Goal: Transaction & Acquisition: Purchase product/service

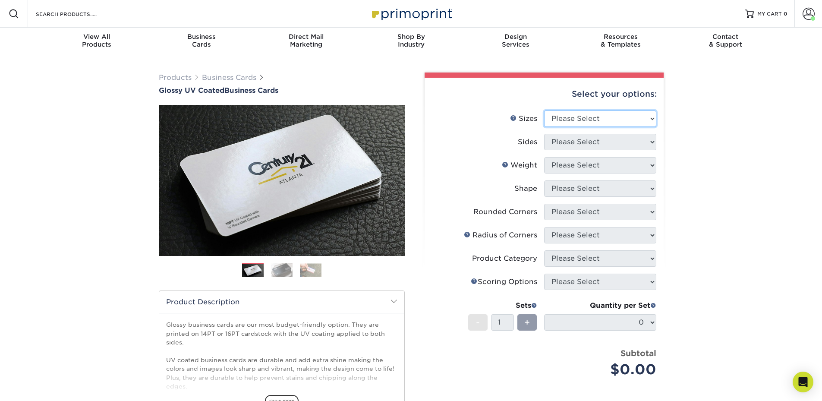
click at [558, 117] on select "Please Select 1.5" x 3.5" - Mini 1.75" x 3.5" - Mini 2" x 2" - Square 2" x 3" -…" at bounding box center [600, 118] width 112 height 16
select select "2.00x3.50"
click at [544, 110] on select "Please Select 1.5" x 3.5" - Mini 1.75" x 3.5" - Mini 2" x 2" - Square 2" x 3" -…" at bounding box center [600, 118] width 112 height 16
click at [584, 142] on select "Please Select Print Both Sides Print Front Only" at bounding box center [600, 142] width 112 height 16
select select "13abbda7-1d64-4f25-8bb2-c179b224825d"
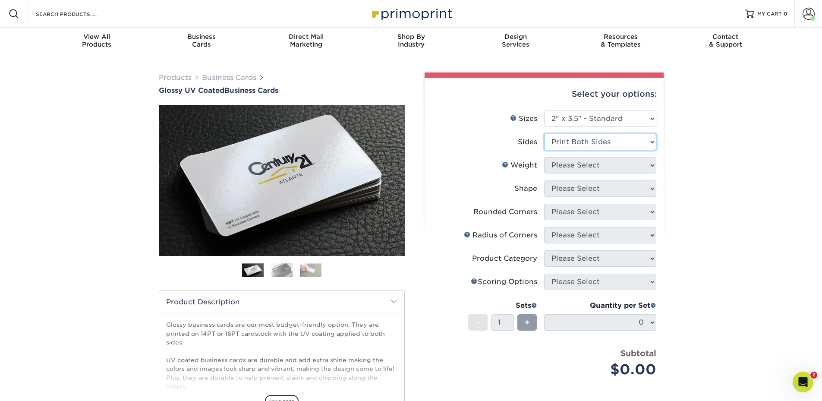
click at [544, 134] on select "Please Select Print Both Sides Print Front Only" at bounding box center [600, 142] width 112 height 16
click at [578, 167] on select "Please Select 16PT 14PT" at bounding box center [600, 165] width 112 height 16
select select "14PT"
click at [544, 157] on select "Please Select 16PT 14PT" at bounding box center [600, 165] width 112 height 16
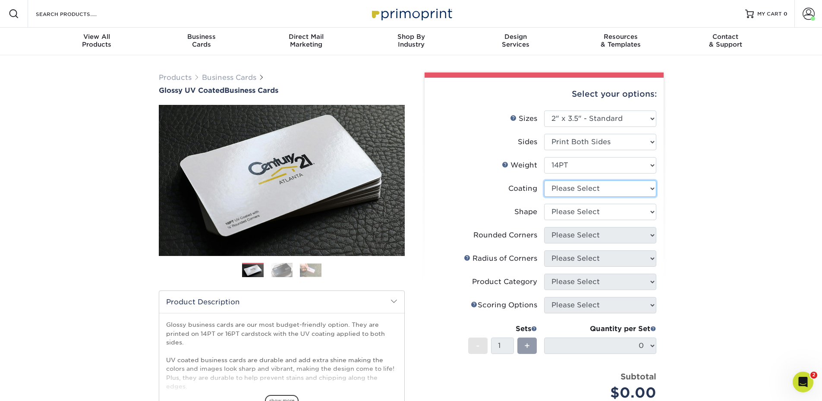
click at [577, 190] on select at bounding box center [600, 188] width 112 height 16
select select "1e8116af-acfc-44b1-83dc-8181aa338834"
click at [544, 180] on select at bounding box center [600, 188] width 112 height 16
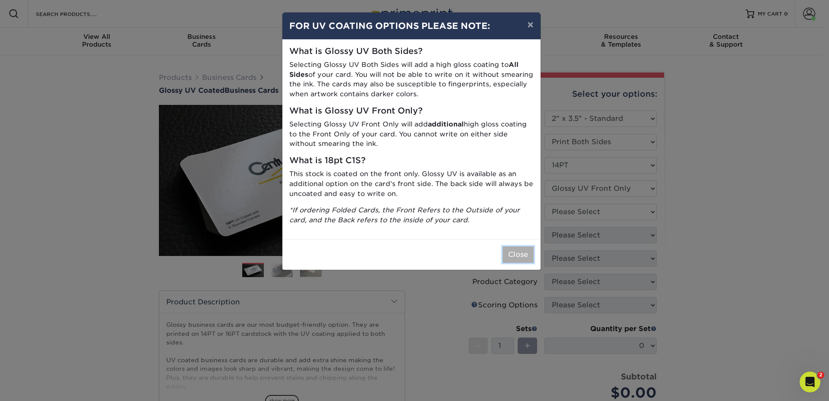
click at [518, 250] on button "Close" at bounding box center [517, 254] width 31 height 16
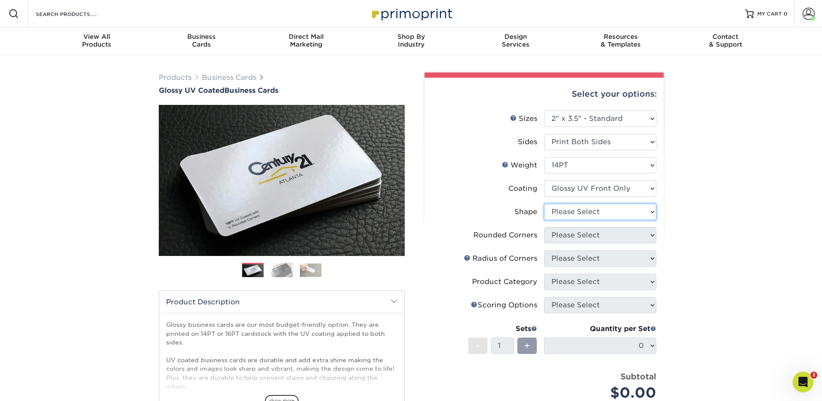
click at [565, 216] on select "Please Select Standard" at bounding box center [600, 212] width 112 height 16
select select "standard"
click at [544, 204] on select "Please Select Standard" at bounding box center [600, 212] width 112 height 16
click at [561, 235] on select "Please Select Yes - Round 2 Corners Yes - Round 4 Corners No" at bounding box center [600, 235] width 112 height 16
select select "76a3b848-63b4-4449-aad1-d9e81d5a60f5"
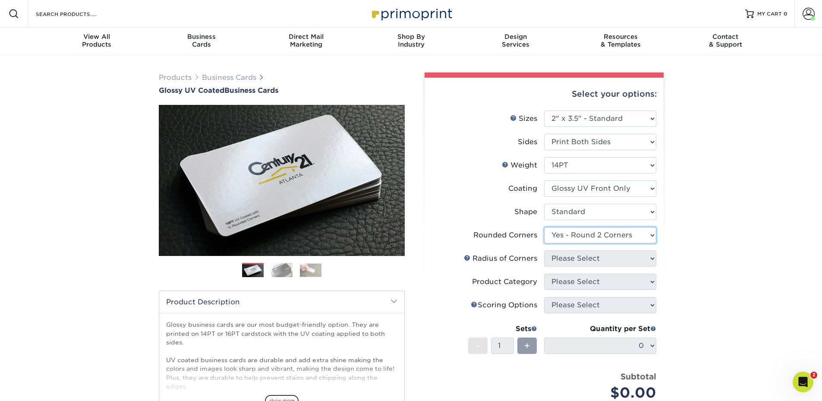
click at [544, 227] on select "Please Select Yes - Round 2 Corners Yes - Round 4 Corners No" at bounding box center [600, 235] width 112 height 16
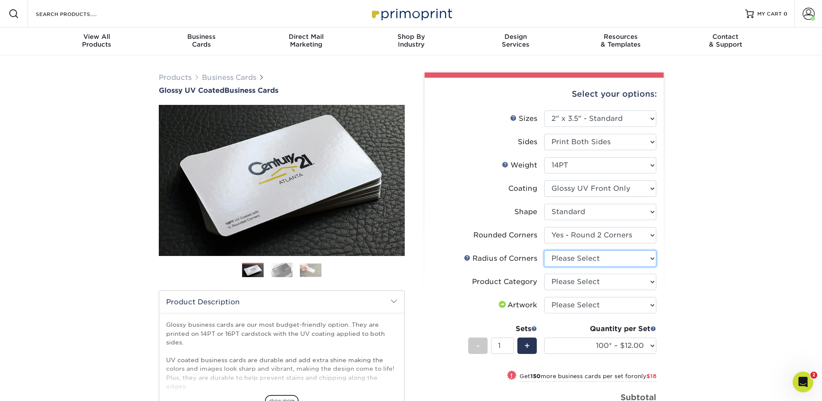
click at [590, 260] on select "Please Select Rounded 1/8" Rounded 1/4"" at bounding box center [600, 258] width 112 height 16
select select "479fbfe7-6a0c-4895-8c9a-81739b7486c9"
click at [544, 250] on select "Please Select Rounded 1/8" Rounded 1/4"" at bounding box center [600, 258] width 112 height 16
click at [587, 283] on select "Please Select Business Cards" at bounding box center [600, 282] width 112 height 16
select select "3b5148f1-0588-4f88-a218-97bcfdce65c1"
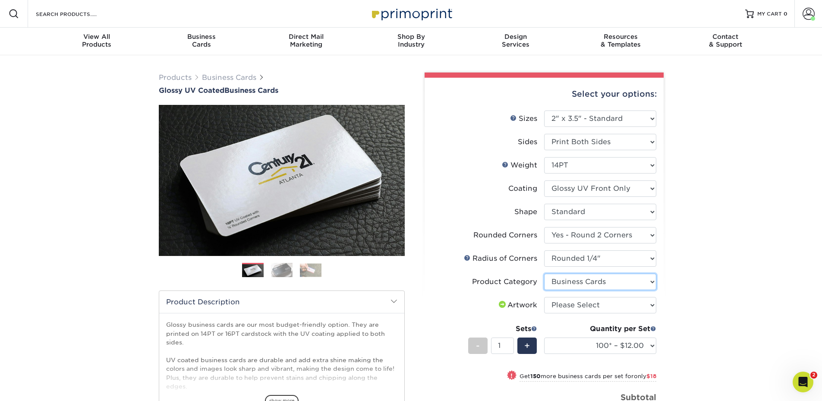
click at [544, 274] on select "Please Select Business Cards" at bounding box center [600, 282] width 112 height 16
click at [581, 306] on select "Please Select I will upload files I need a design - $100" at bounding box center [600, 305] width 112 height 16
select select "upload"
click at [544, 297] on select "Please Select I will upload files I need a design - $100" at bounding box center [600, 305] width 112 height 16
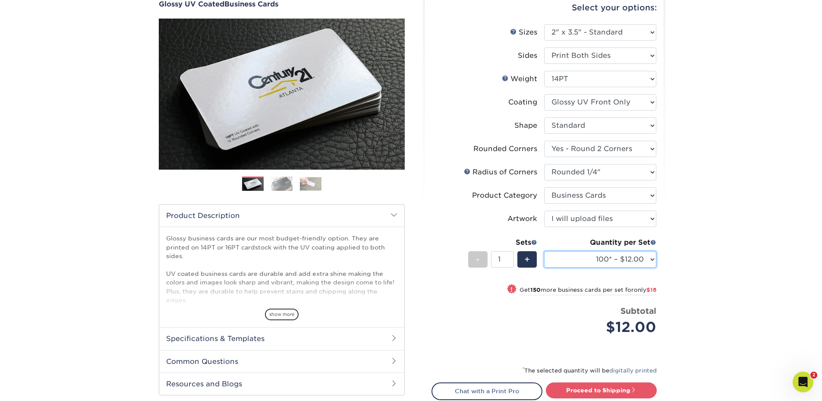
click at [600, 262] on select "100* – $12.00 250* – $30.00 500 – $60.00 1000 – $74.00 2500 – $136.00 5000 – $2…" at bounding box center [600, 259] width 112 height 16
select select "500 – $60.00"
click at [544, 251] on select "100* – $12.00 250* – $30.00 500 – $60.00 1000 – $74.00 2500 – $136.00 5000 – $2…" at bounding box center [600, 259] width 112 height 16
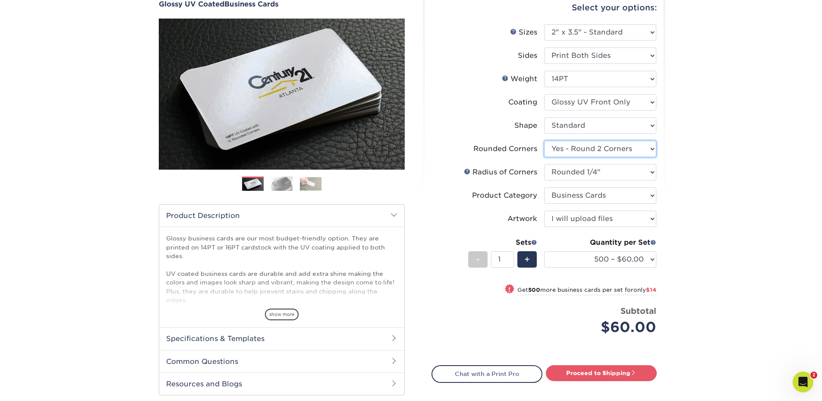
click at [618, 149] on select "Please Select Yes - Round 2 Corners Yes - Round 4 Corners No" at bounding box center [600, 149] width 112 height 16
select select "7672df9e-0e0a-464d-8e1f-920c575e4da3"
click at [544, 141] on select "Please Select Yes - Round 2 Corners Yes - Round 4 Corners No" at bounding box center [600, 149] width 112 height 16
select select "-1"
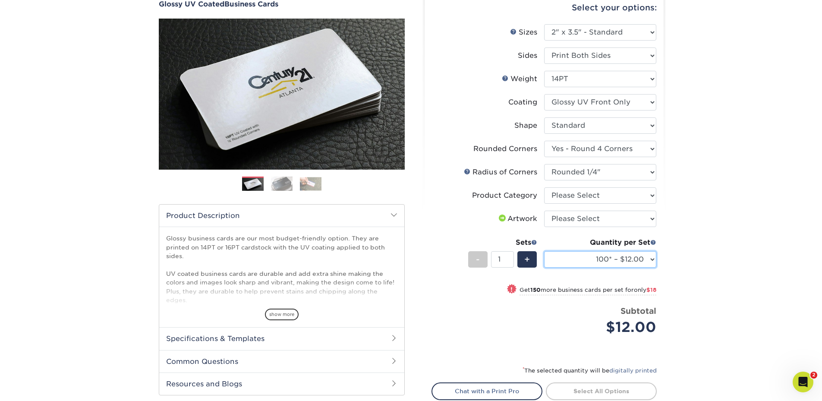
click at [584, 256] on select "100* – $12.00 250* – $30.00 500 – $60.00 1000 – $74.00 2500 – $136.00 5000 – $2…" at bounding box center [600, 259] width 112 height 16
select select "500 – $60.00"
click at [544, 251] on select "100* – $12.00 250* – $30.00 500 – $60.00 1000 – $74.00 2500 – $136.00 5000 – $2…" at bounding box center [600, 259] width 112 height 16
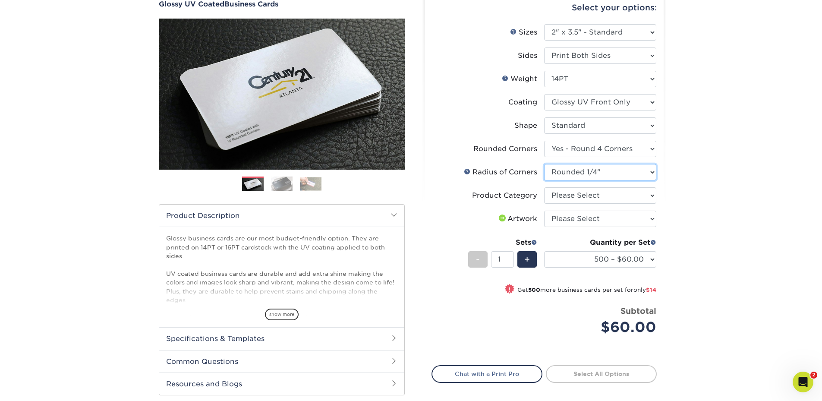
click at [568, 167] on select "Please Select Rounded 1/8" Rounded 1/4"" at bounding box center [600, 172] width 112 height 16
select select "589680c7-ee9a-431b-9d12-d7aeb1386a97"
click at [544, 164] on select "Please Select Rounded 1/8" Rounded 1/4"" at bounding box center [600, 172] width 112 height 16
click at [581, 198] on select "Please Select Business Cards" at bounding box center [600, 195] width 112 height 16
